Goal: Task Accomplishment & Management: Use online tool/utility

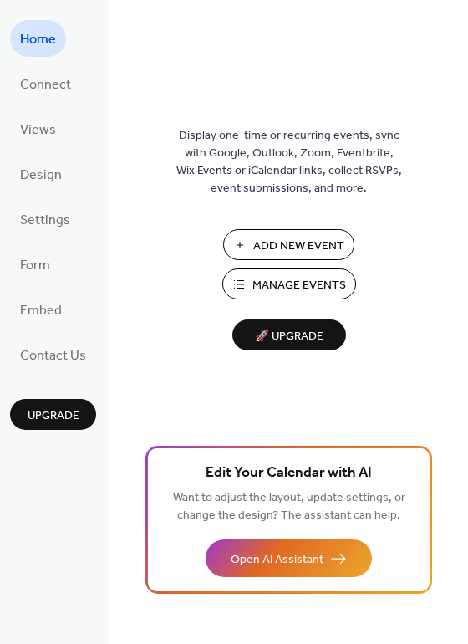
click at [287, 279] on span "Manage Events" at bounding box center [299, 286] width 94 height 18
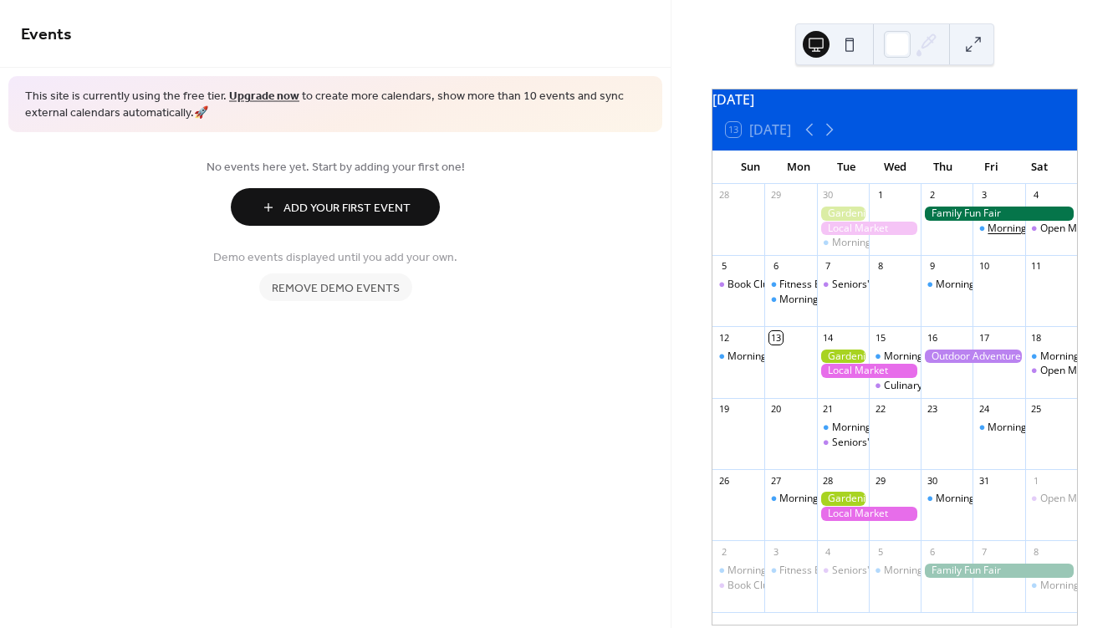
click at [997, 236] on div "Morning Yoga Bliss" at bounding box center [1031, 229] width 89 height 14
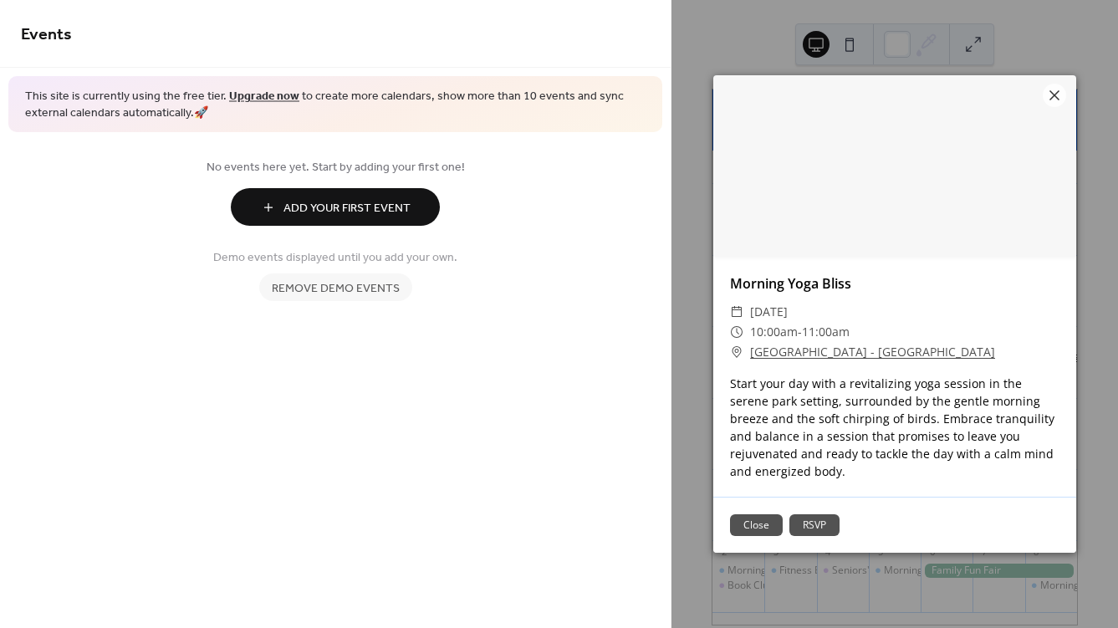
click at [767, 514] on button "Close" at bounding box center [756, 525] width 53 height 22
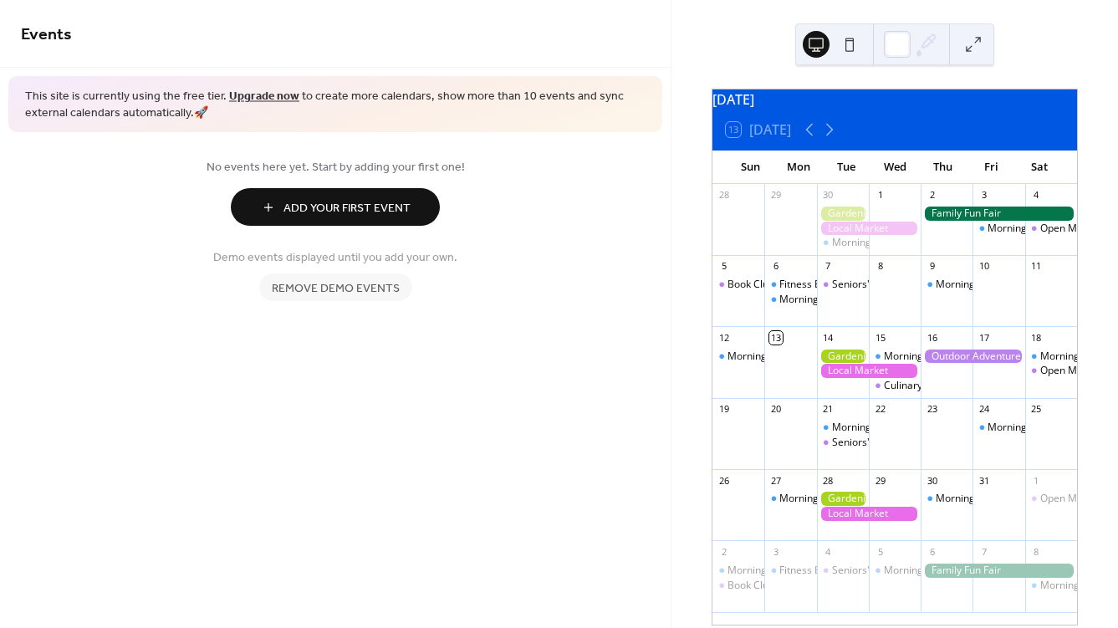
click at [1038, 246] on div "Open Mic Night" at bounding box center [1051, 228] width 52 height 43
click at [1046, 236] on div "Open Mic Night" at bounding box center [1076, 229] width 72 height 14
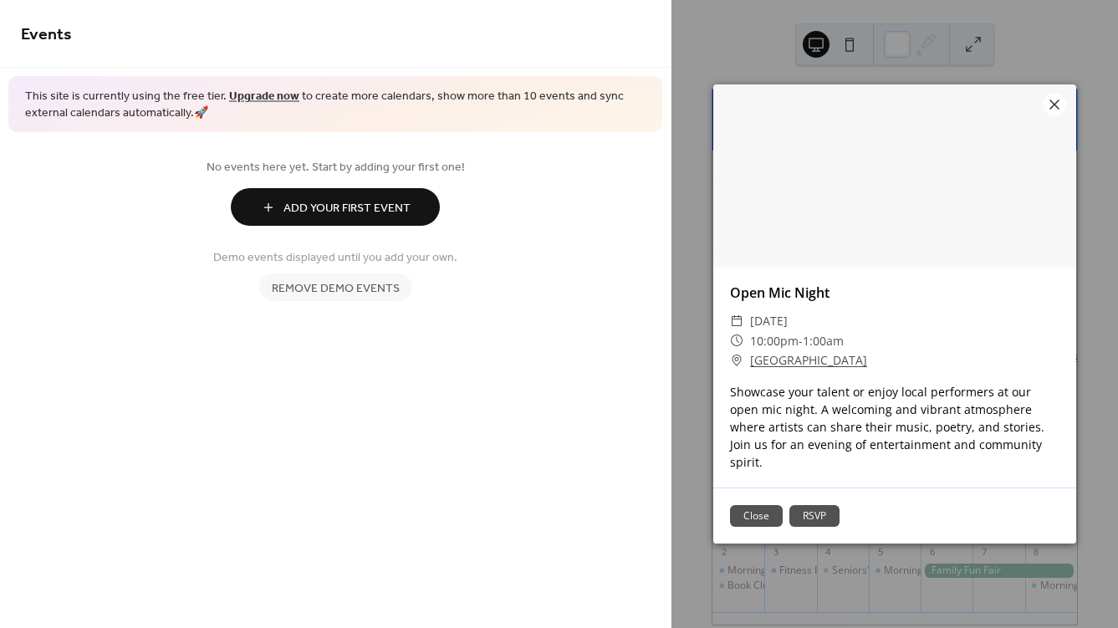
click at [761, 505] on button "Close" at bounding box center [756, 516] width 53 height 22
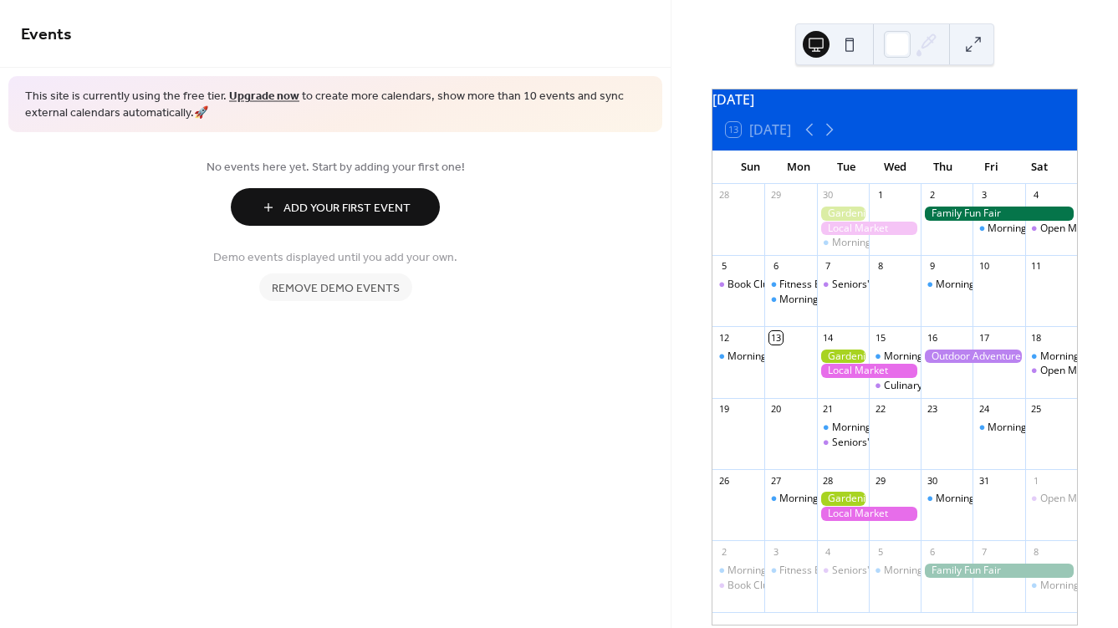
click at [333, 203] on span "Add Your First Event" at bounding box center [346, 209] width 127 height 18
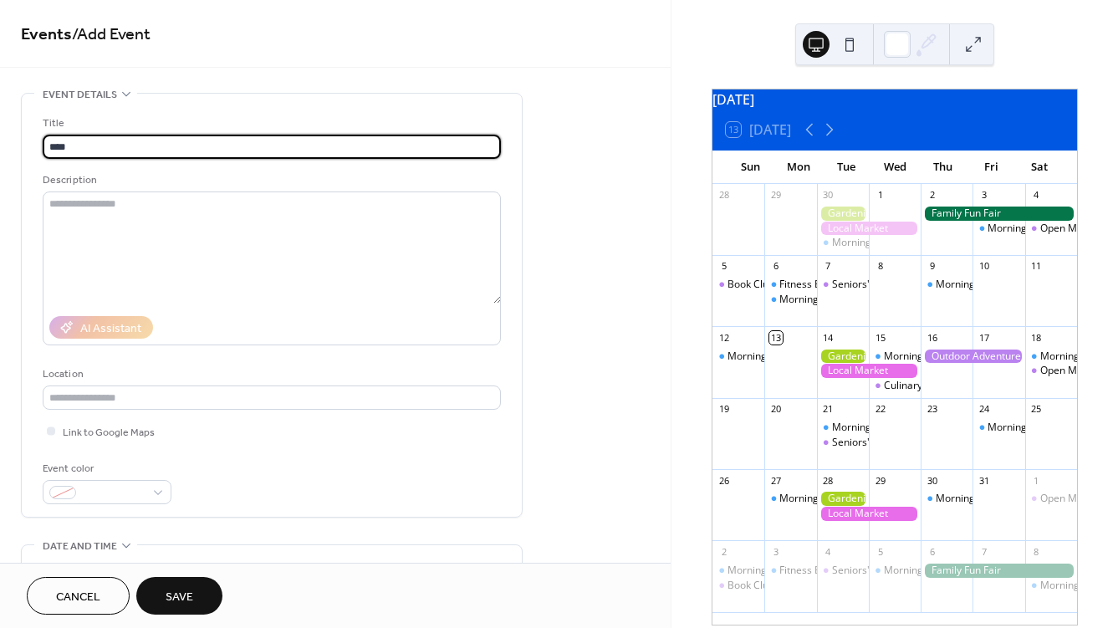
type input "****"
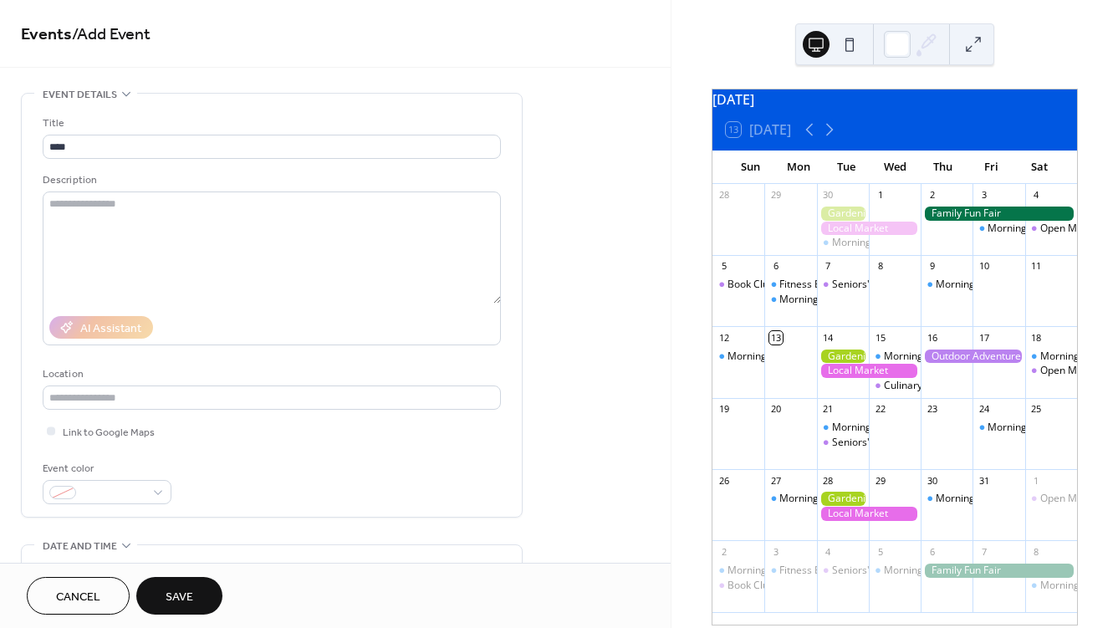
click at [186, 598] on span "Save" at bounding box center [180, 598] width 28 height 18
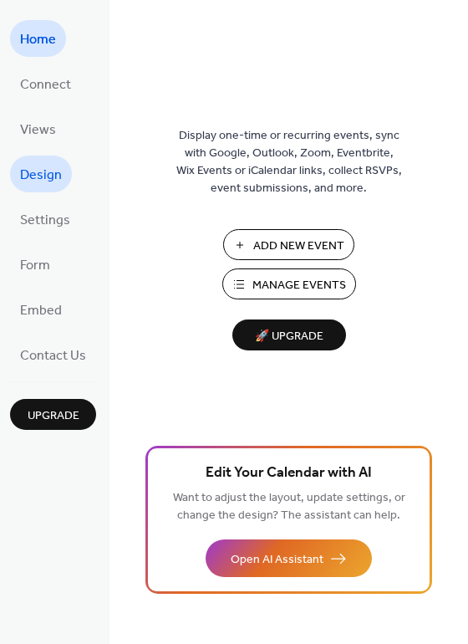
click at [50, 171] on span "Design" at bounding box center [41, 175] width 42 height 27
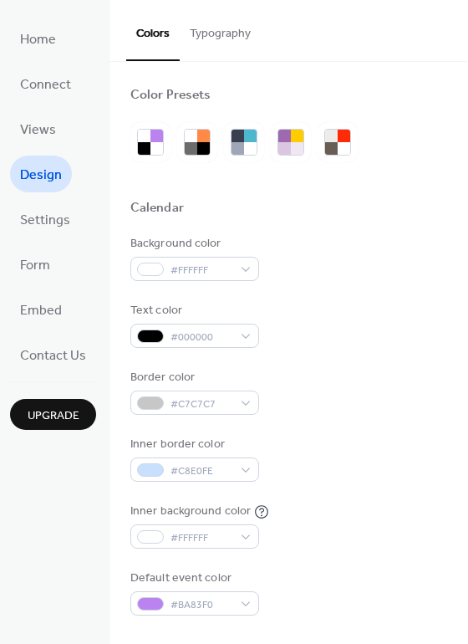
click at [219, 36] on button "Typography" at bounding box center [220, 29] width 81 height 59
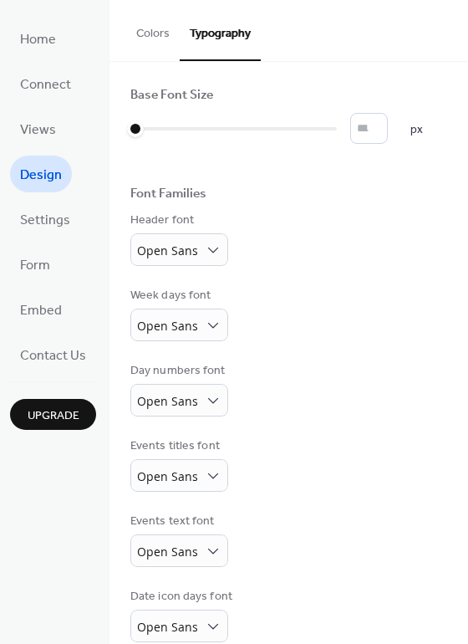
click at [156, 33] on button "Colors" at bounding box center [153, 29] width 54 height 59
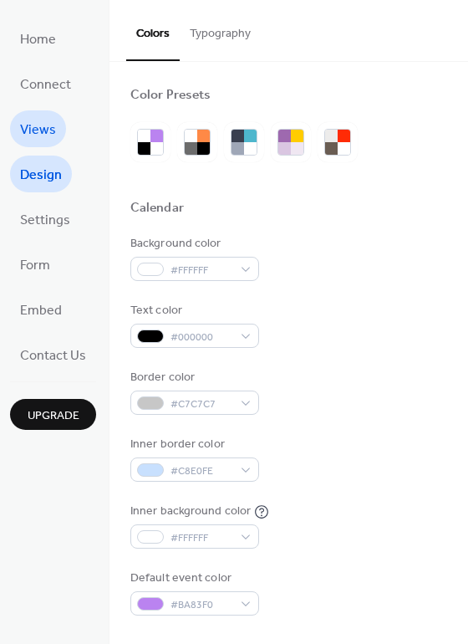
click at [41, 134] on span "Views" at bounding box center [38, 130] width 36 height 27
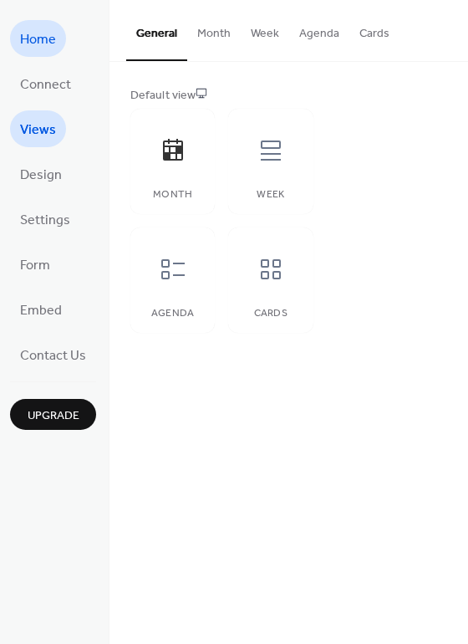
click at [40, 37] on span "Home" at bounding box center [38, 40] width 36 height 27
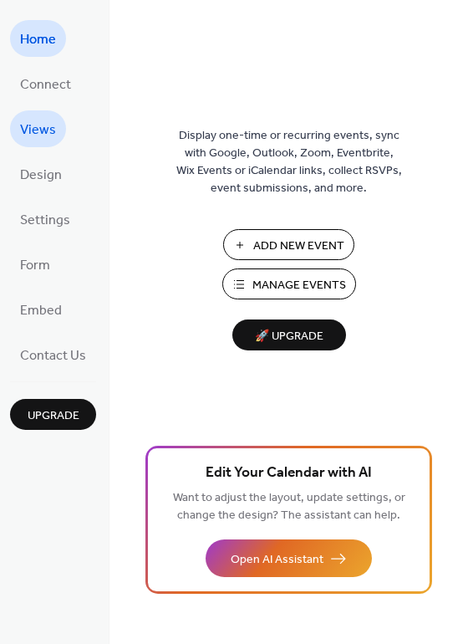
click at [43, 127] on span "Views" at bounding box center [38, 130] width 36 height 27
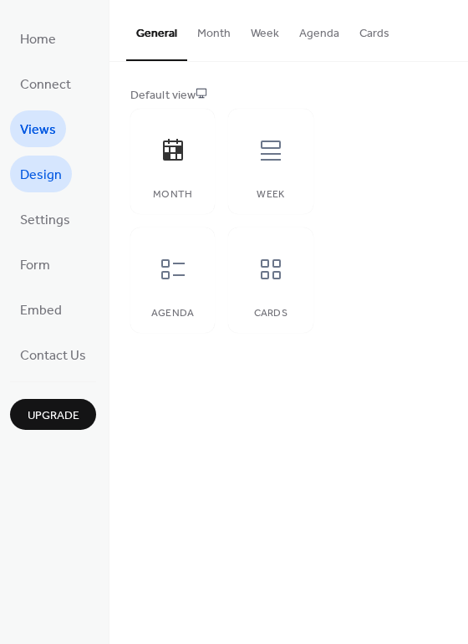
click at [43, 169] on span "Design" at bounding box center [41, 175] width 42 height 27
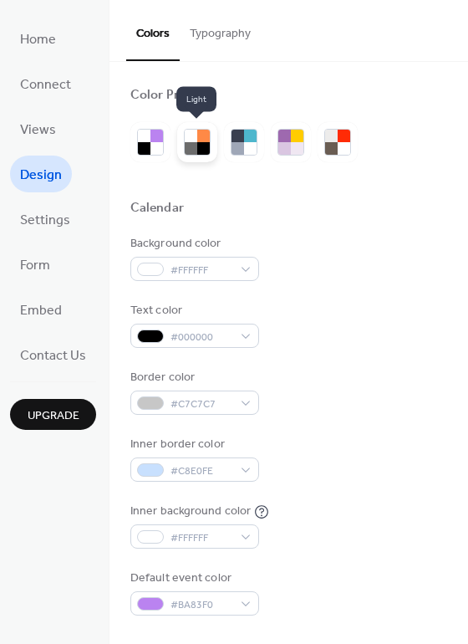
click at [197, 145] on div at bounding box center [203, 148] width 13 height 13
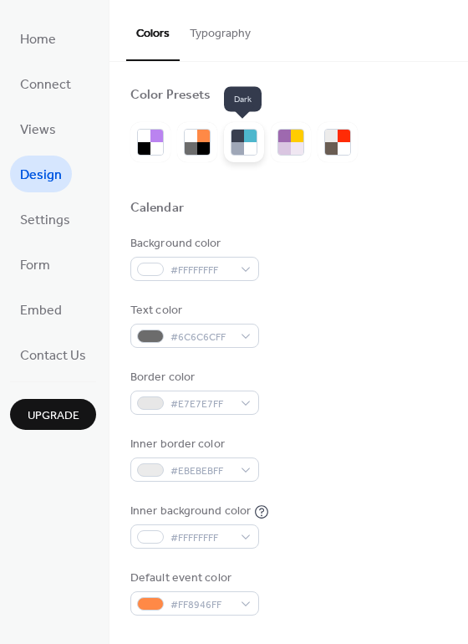
click at [245, 144] on div at bounding box center [250, 148] width 13 height 13
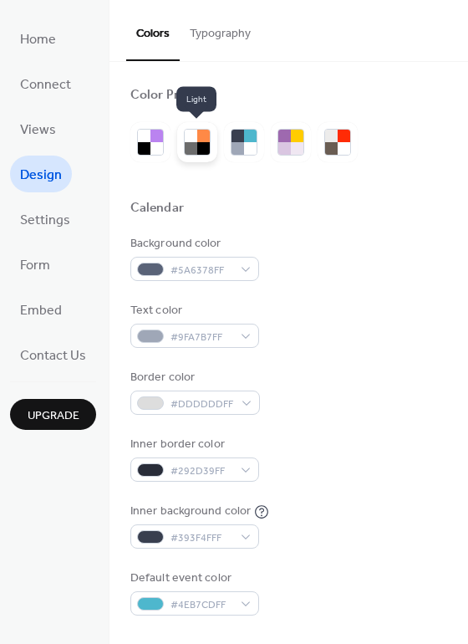
click at [191, 142] on div at bounding box center [191, 148] width 13 height 13
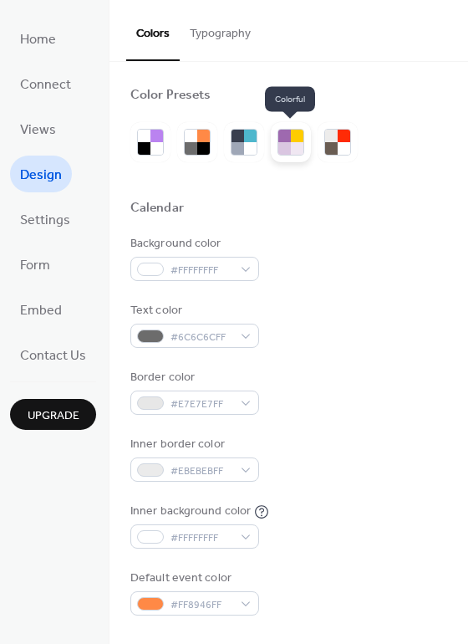
click at [291, 145] on div at bounding box center [297, 148] width 13 height 13
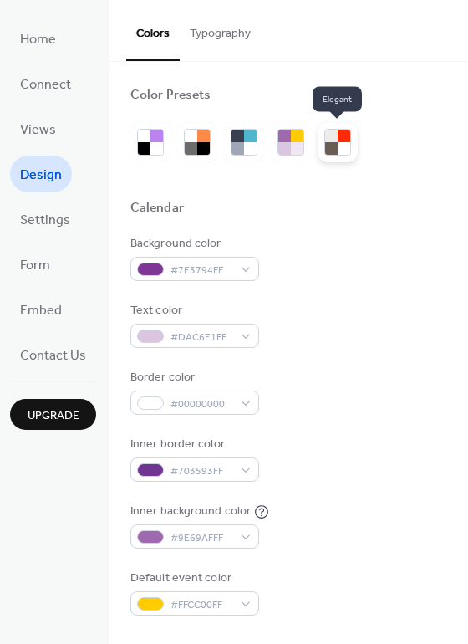
click at [339, 141] on div at bounding box center [344, 136] width 13 height 13
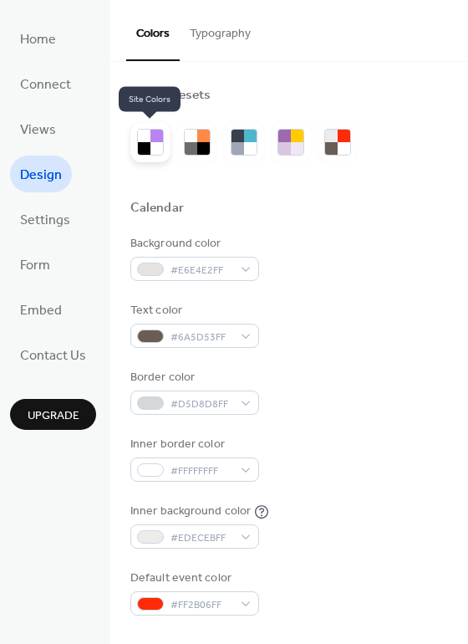
click at [150, 142] on div at bounding box center [156, 148] width 13 height 13
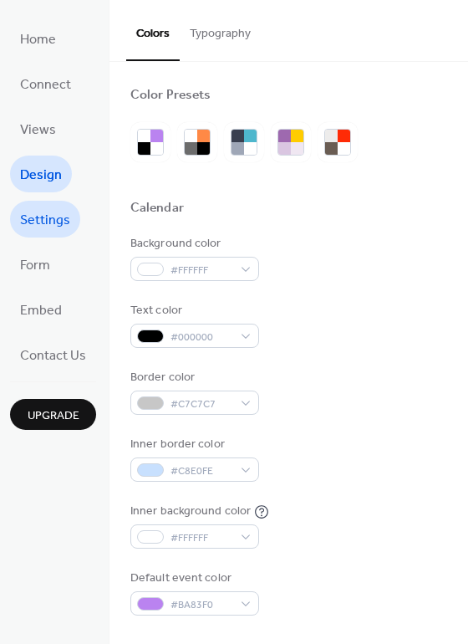
click at [43, 223] on span "Settings" at bounding box center [45, 220] width 50 height 27
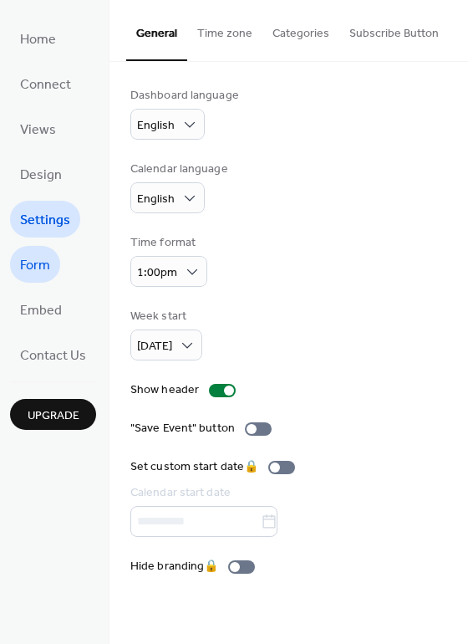
click at [26, 263] on span "Form" at bounding box center [35, 265] width 30 height 27
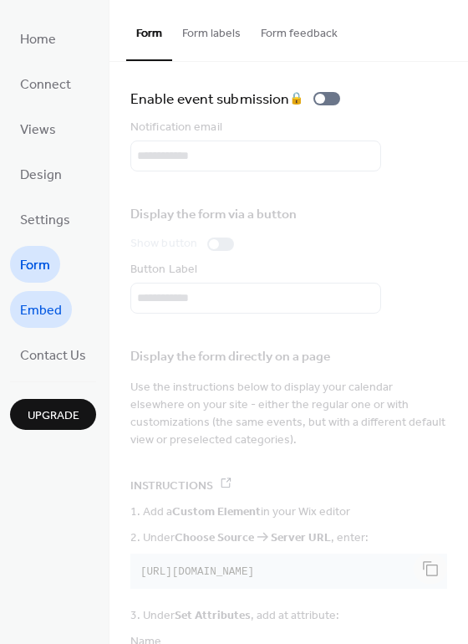
click at [44, 308] on span "Embed" at bounding box center [41, 311] width 42 height 27
